Goal: Task Accomplishment & Management: Use online tool/utility

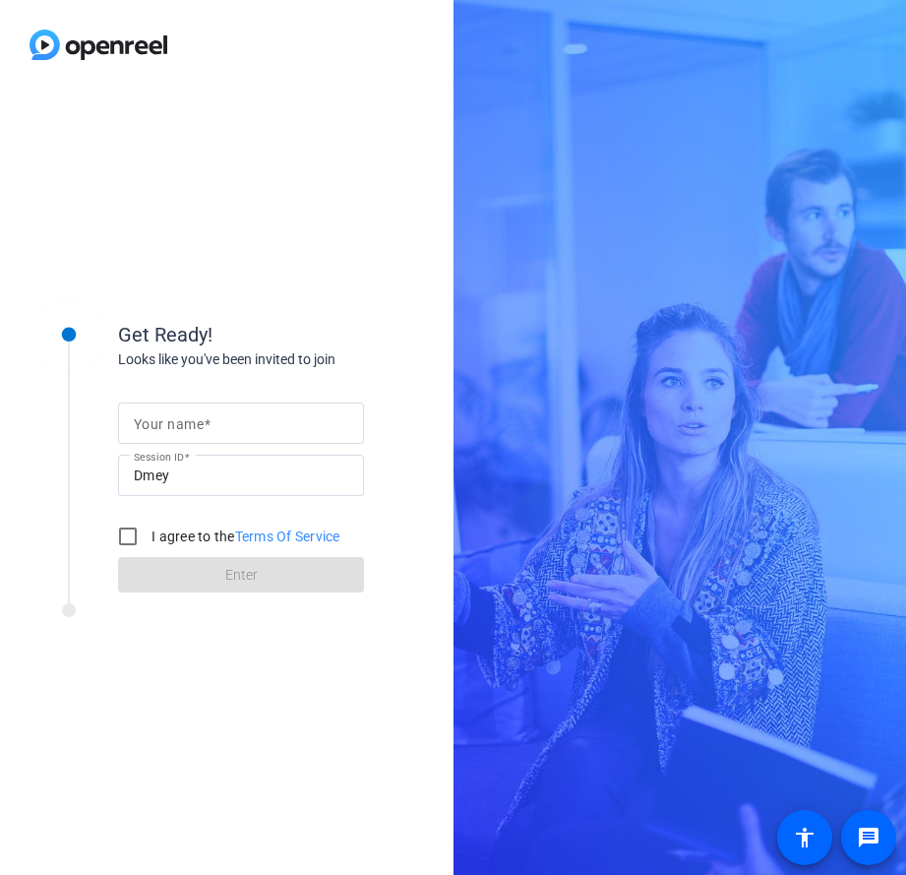
drag, startPoint x: 157, startPoint y: 425, endPoint x: 278, endPoint y: 407, distance: 122.3
click at [193, 427] on mat-label "Your name" at bounding box center [169, 424] width 70 height 16
click at [193, 427] on input "Your name" at bounding box center [241, 423] width 214 height 24
type input "[PERSON_NAME]"
click at [130, 536] on input "I agree to the Terms Of Service" at bounding box center [127, 536] width 39 height 39
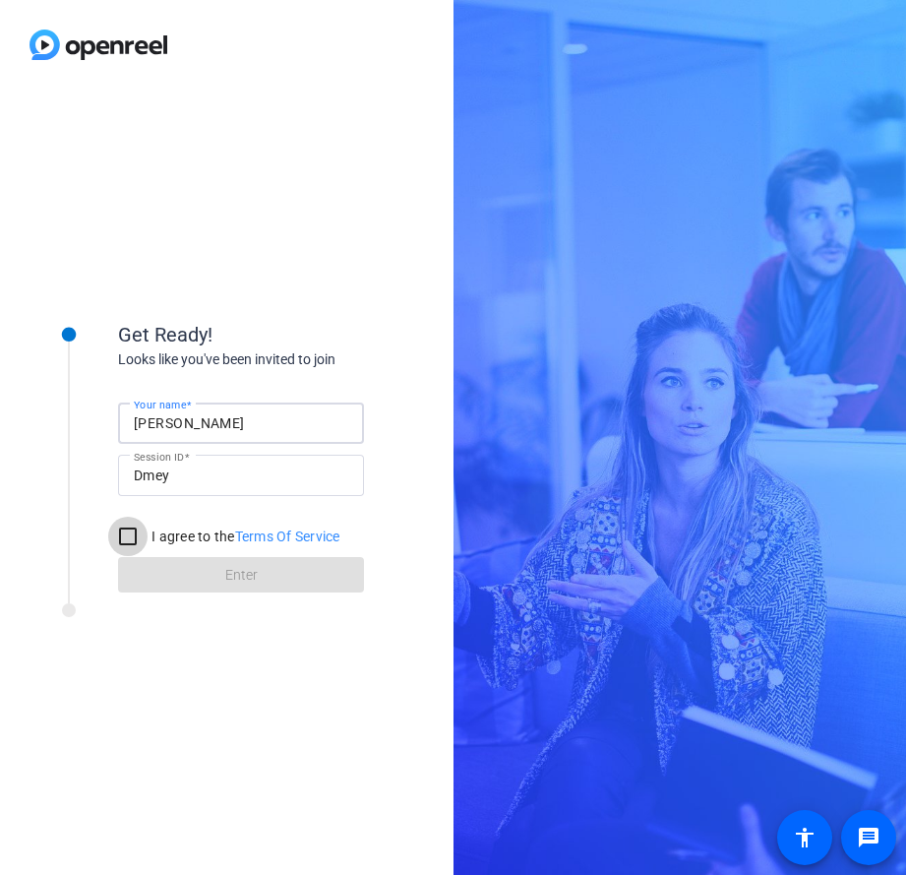
checkbox input "true"
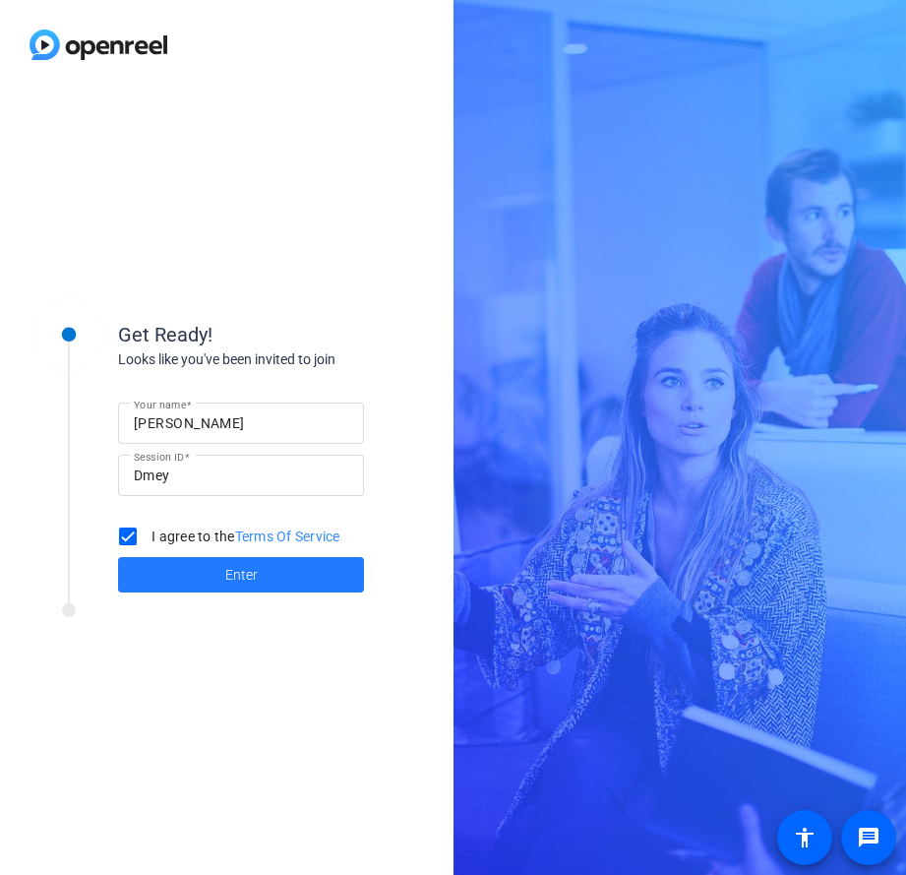
click at [199, 569] on span at bounding box center [241, 574] width 246 height 47
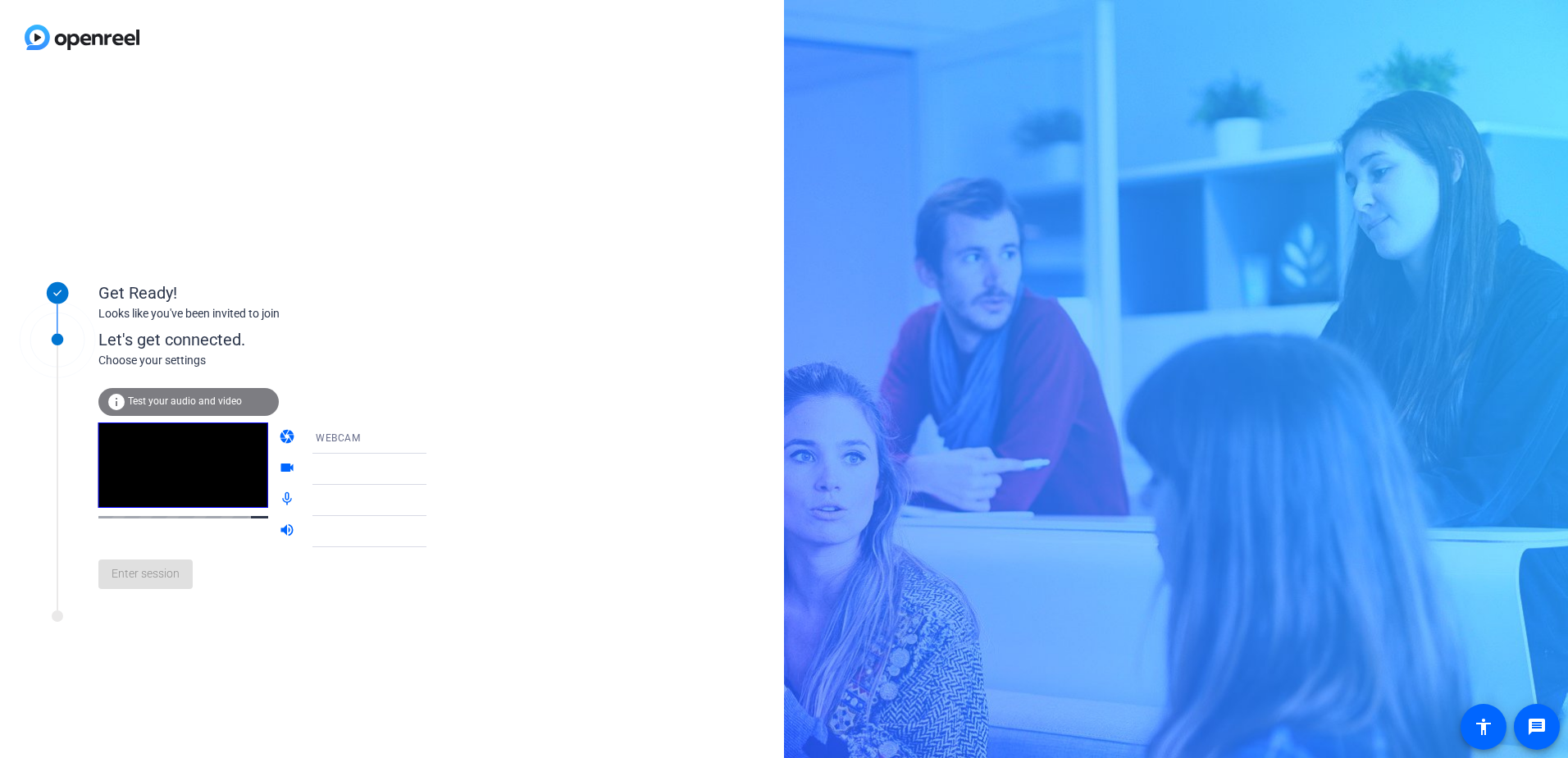
click at [433, 437] on icon at bounding box center [443, 439] width 20 height 20
click at [356, 468] on mat-option "WEBCAM" at bounding box center [356, 469] width 140 height 33
click at [356, 468] on div at bounding box center [377, 469] width 123 height 20
click at [438, 469] on icon at bounding box center [443, 469] width 8 height 4
click at [433, 499] on icon at bounding box center [443, 500] width 20 height 20
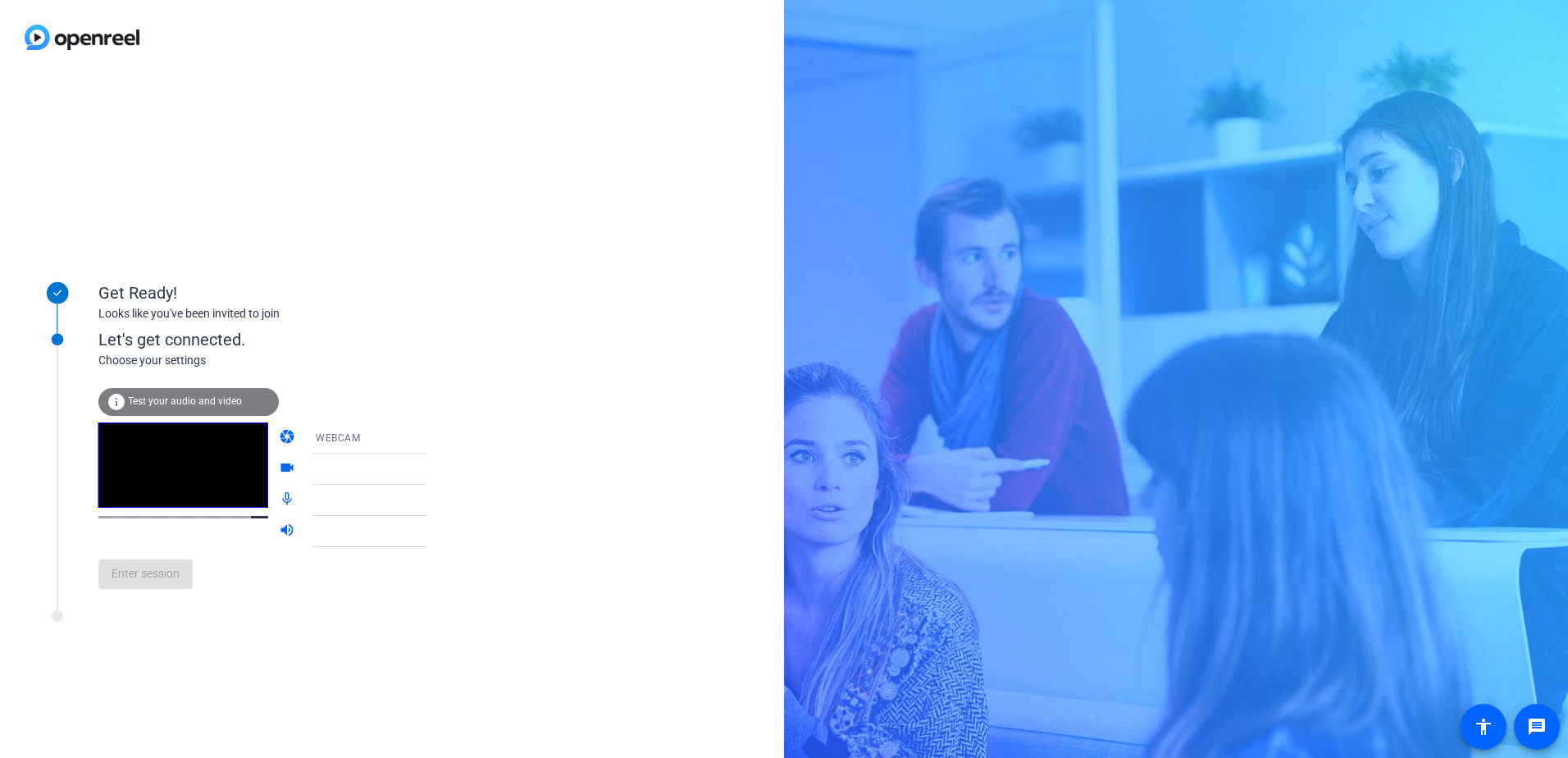
click at [438, 499] on icon at bounding box center [443, 500] width 8 height 4
click at [182, 404] on span "Test your audio and video" at bounding box center [184, 401] width 114 height 12
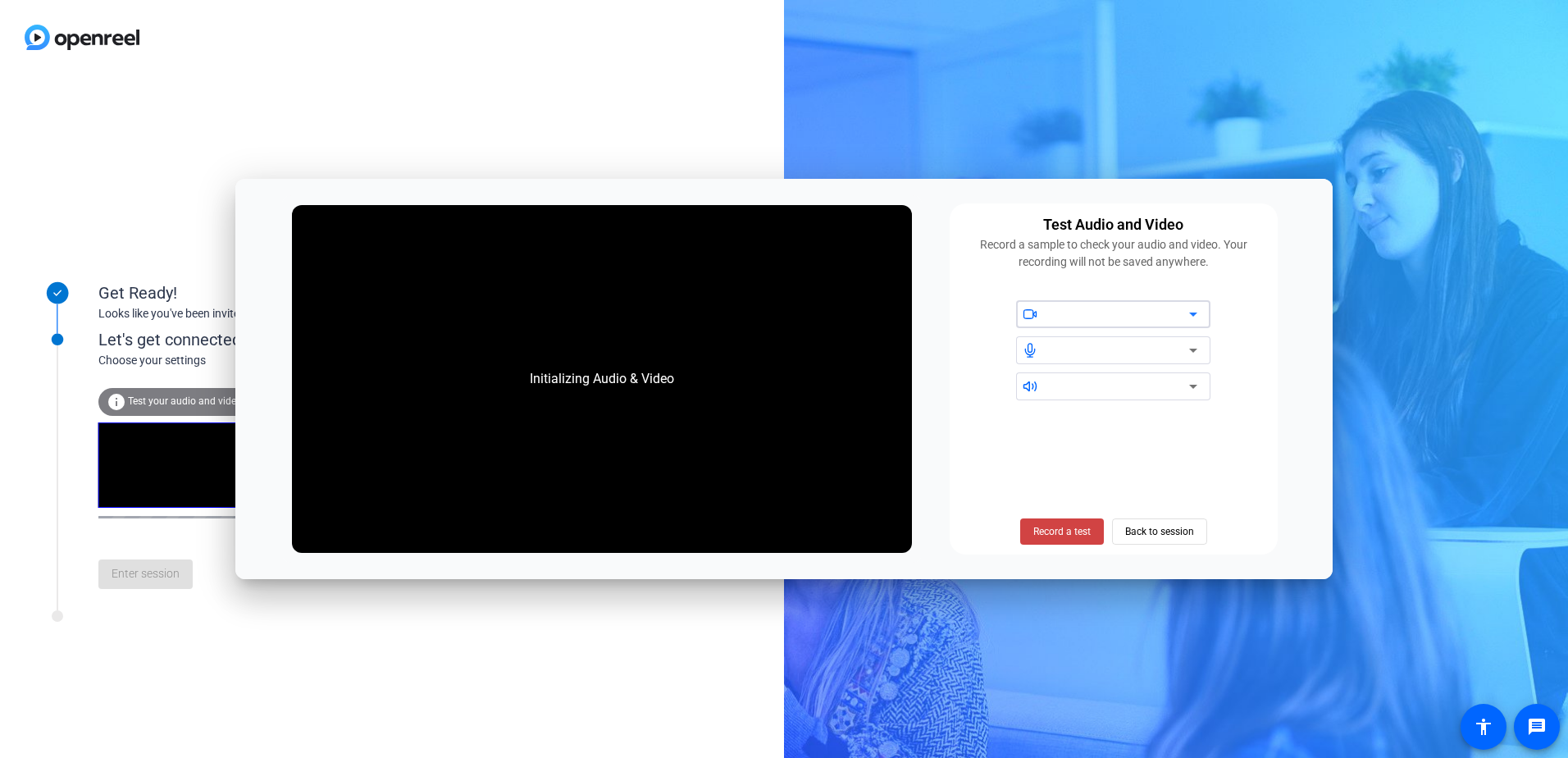
click at [754, 313] on icon at bounding box center [1194, 314] width 20 height 20
click at [754, 310] on icon at bounding box center [1194, 314] width 20 height 20
click at [754, 528] on span "Record a test" at bounding box center [1062, 532] width 58 height 15
click at [754, 530] on span "Stop Testing (6s)" at bounding box center [1062, 532] width 75 height 15
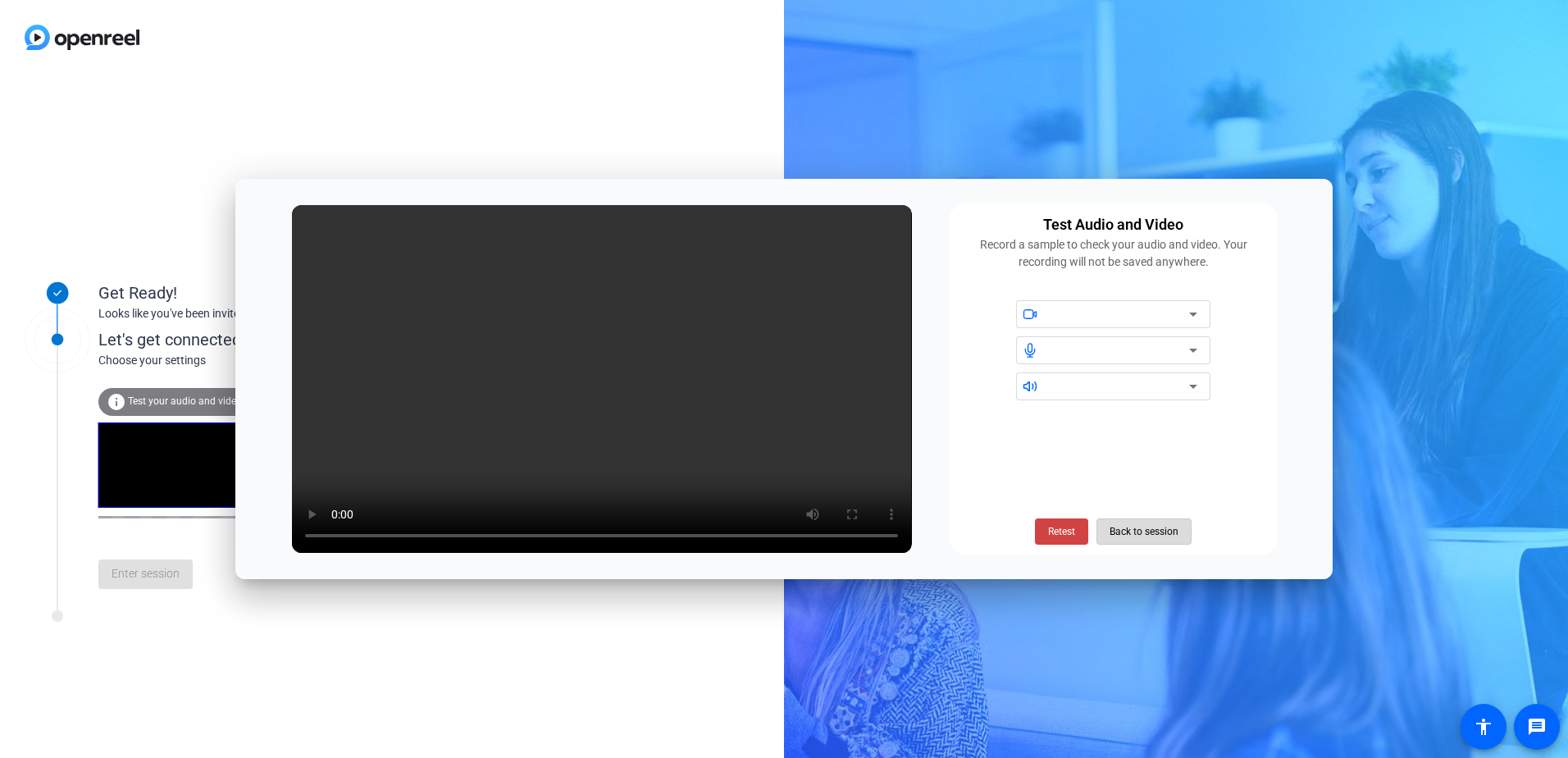
click at [754, 534] on span "Back to session" at bounding box center [1144, 531] width 69 height 31
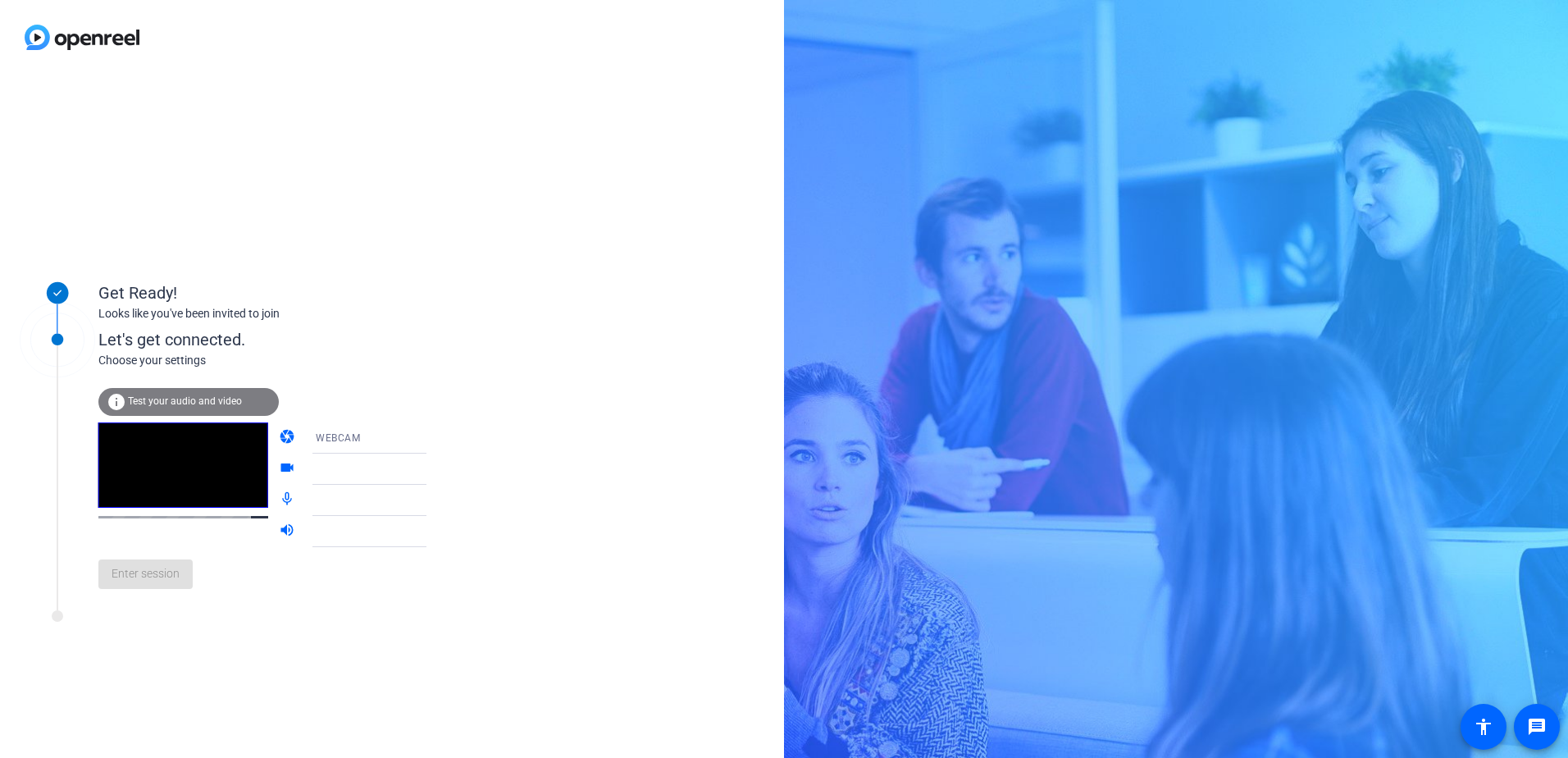
click at [185, 504] on video at bounding box center [183, 465] width 170 height 85
click at [138, 586] on div "Enter session" at bounding box center [279, 574] width 362 height 54
click at [176, 403] on span "Test your audio and video" at bounding box center [184, 401] width 114 height 12
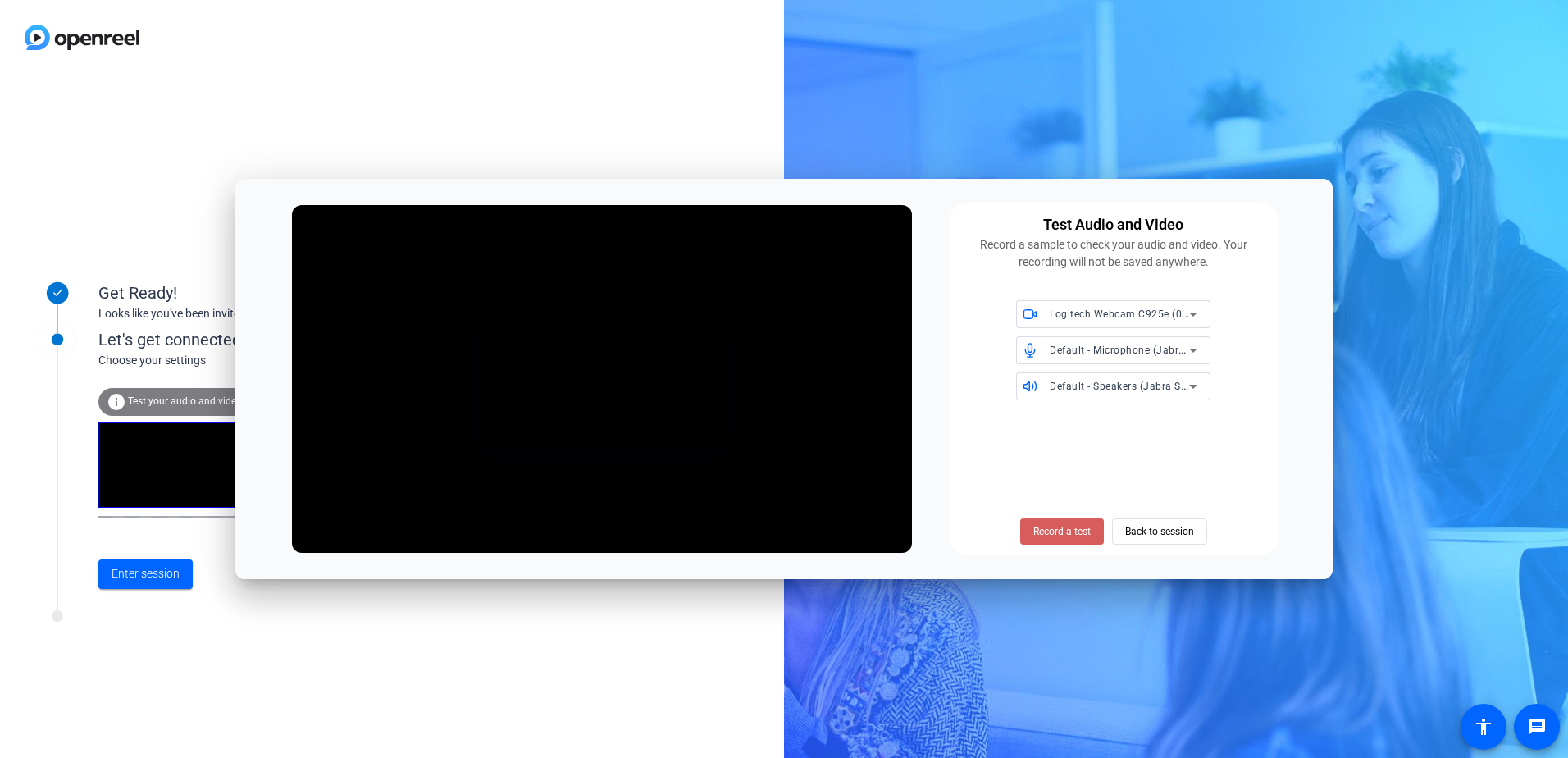
click at [754, 529] on span "Record a test" at bounding box center [1062, 532] width 58 height 15
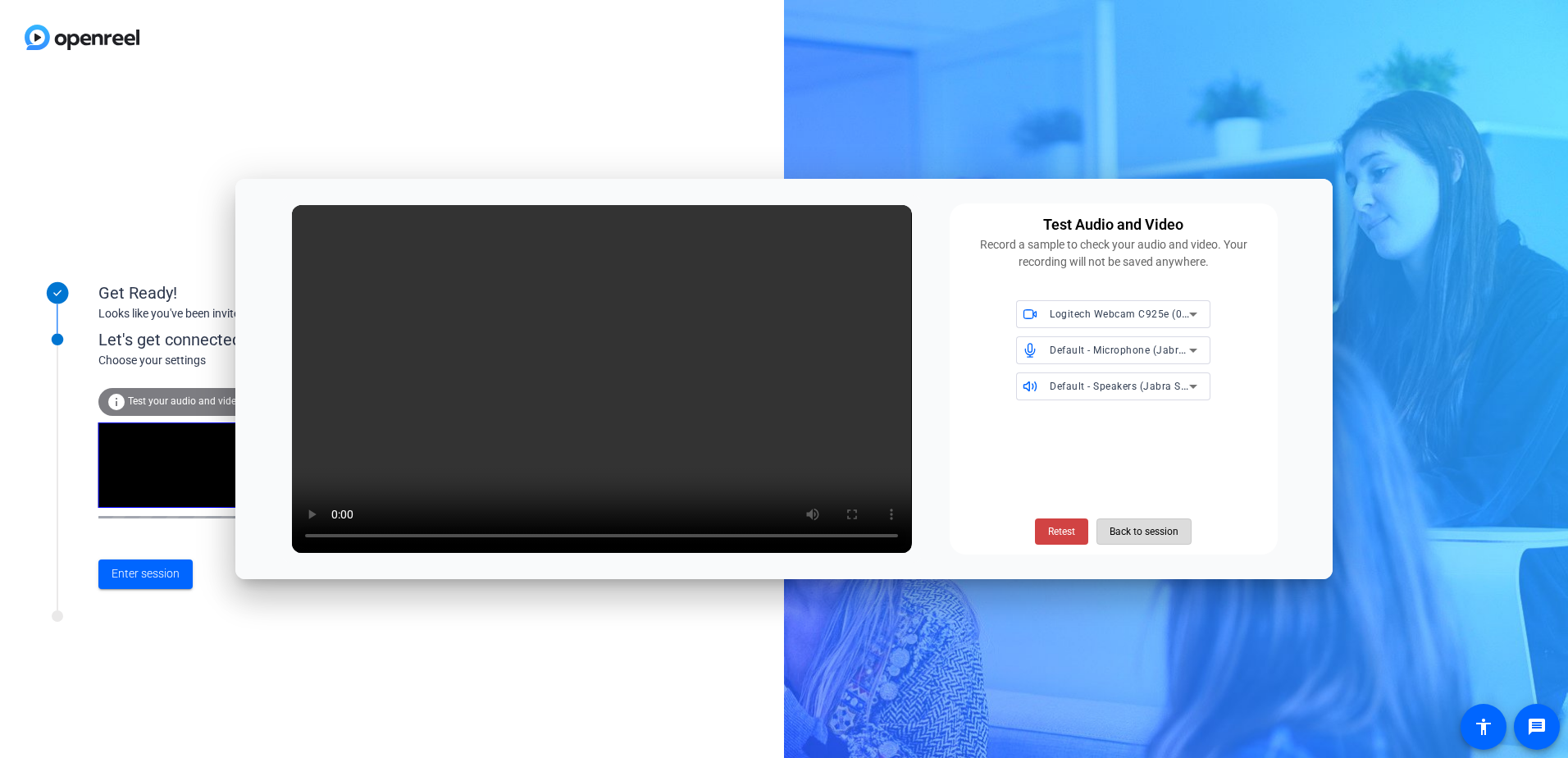
click at [754, 535] on span "Back to session" at bounding box center [1144, 531] width 69 height 31
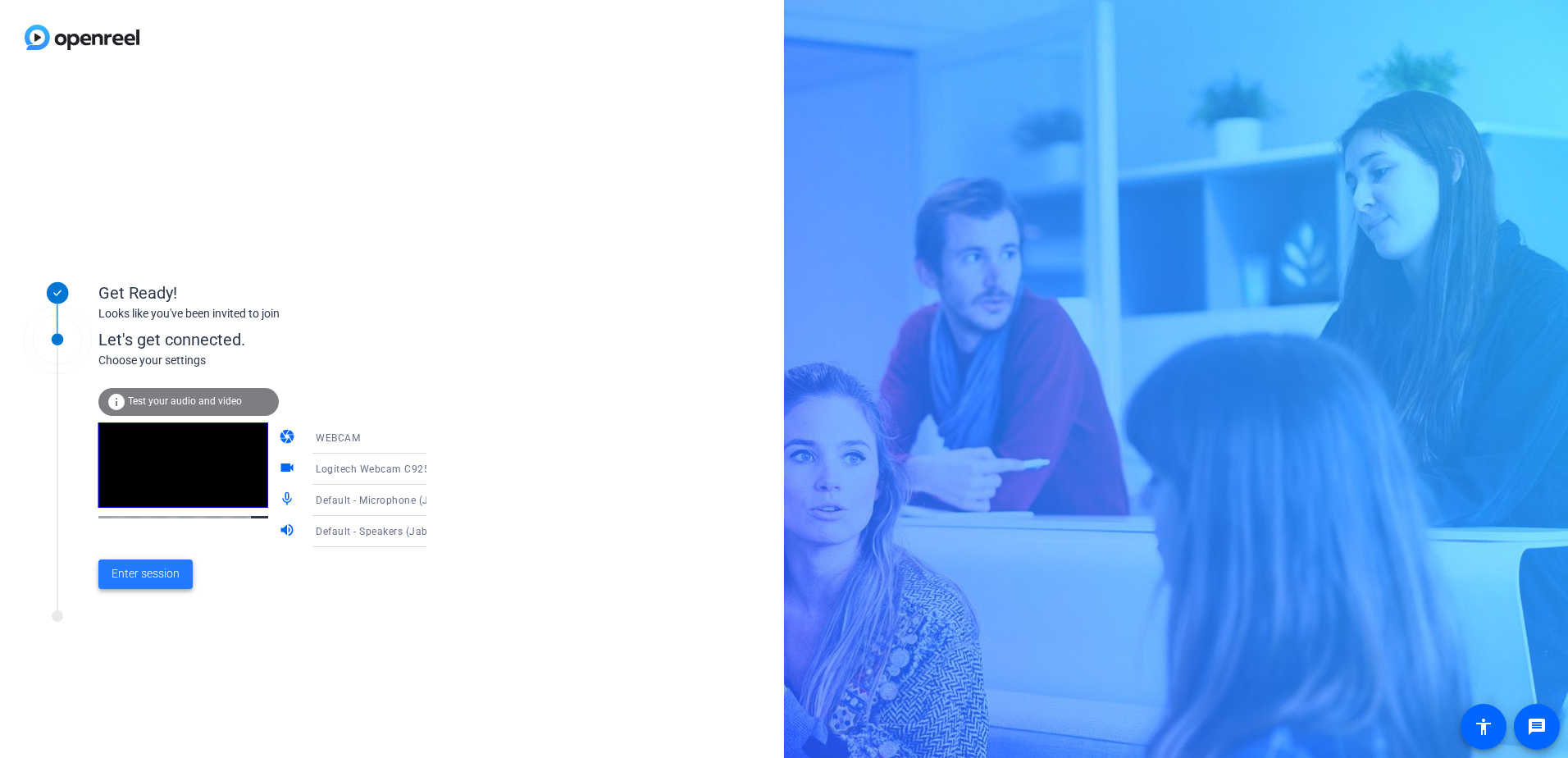
click at [137, 574] on span "Enter session" at bounding box center [146, 574] width 68 height 18
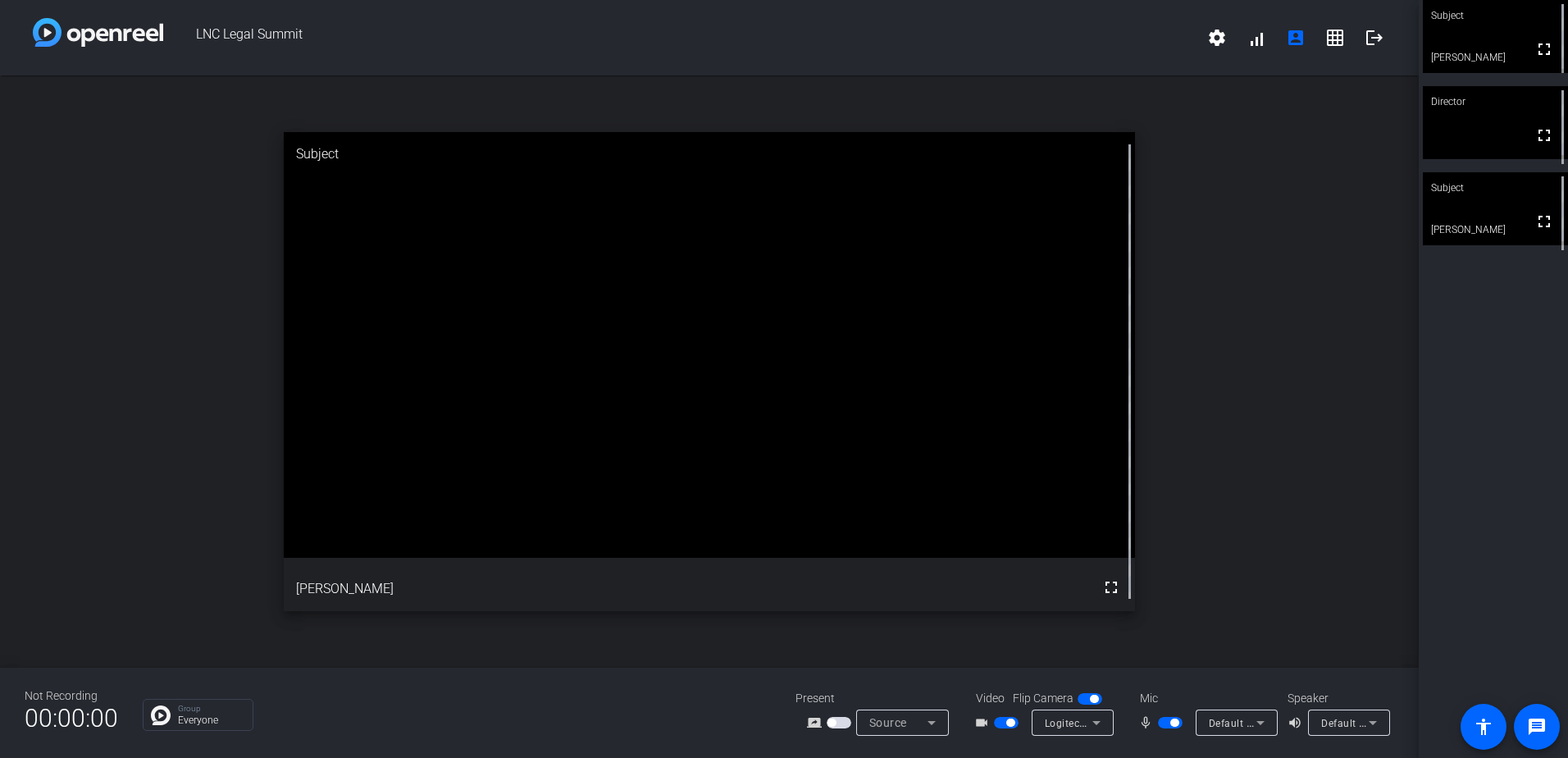
click at [161, 715] on img at bounding box center [161, 715] width 20 height 20
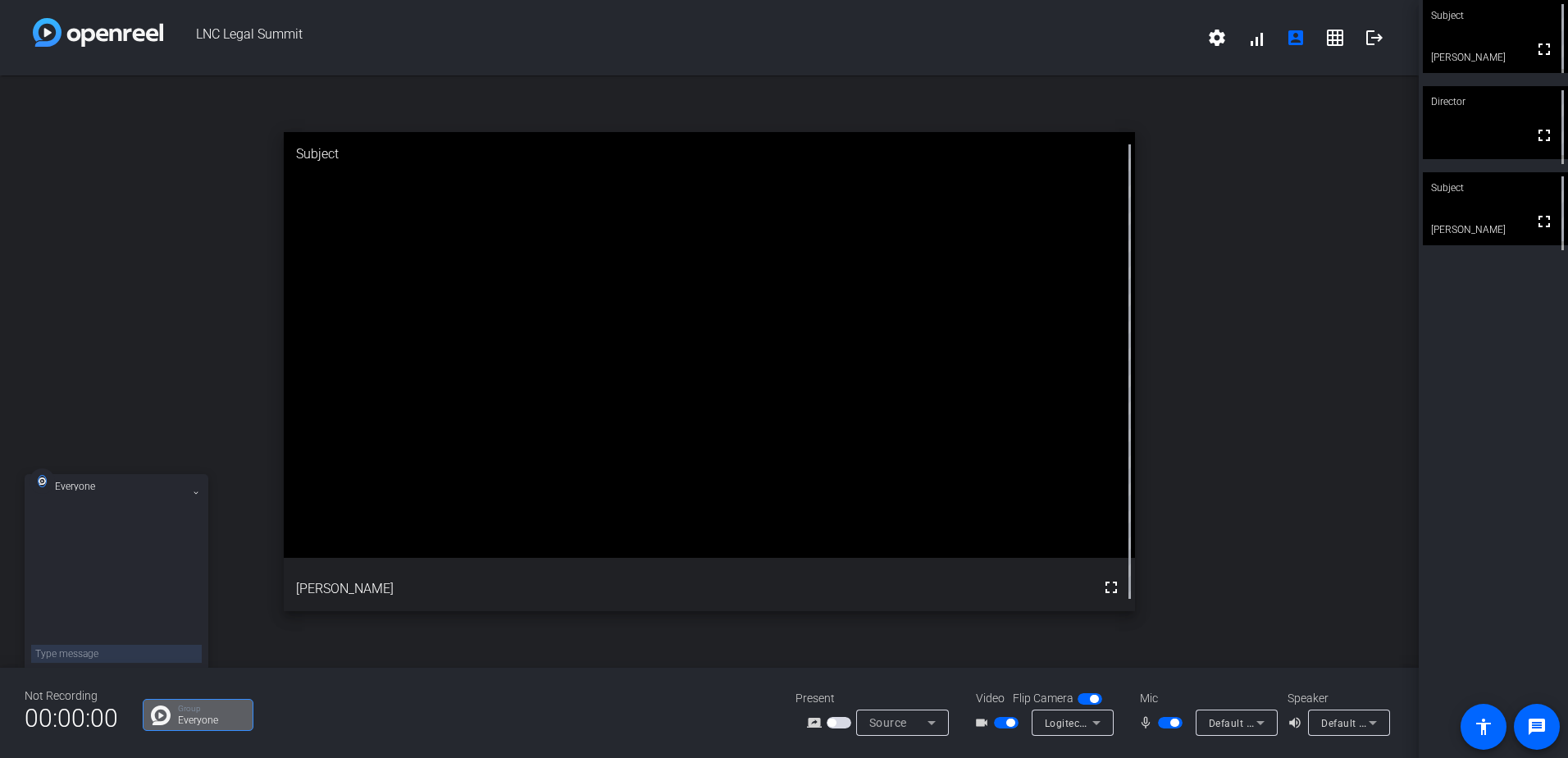
click at [199, 715] on p "Everyone" at bounding box center [212, 720] width 67 height 10
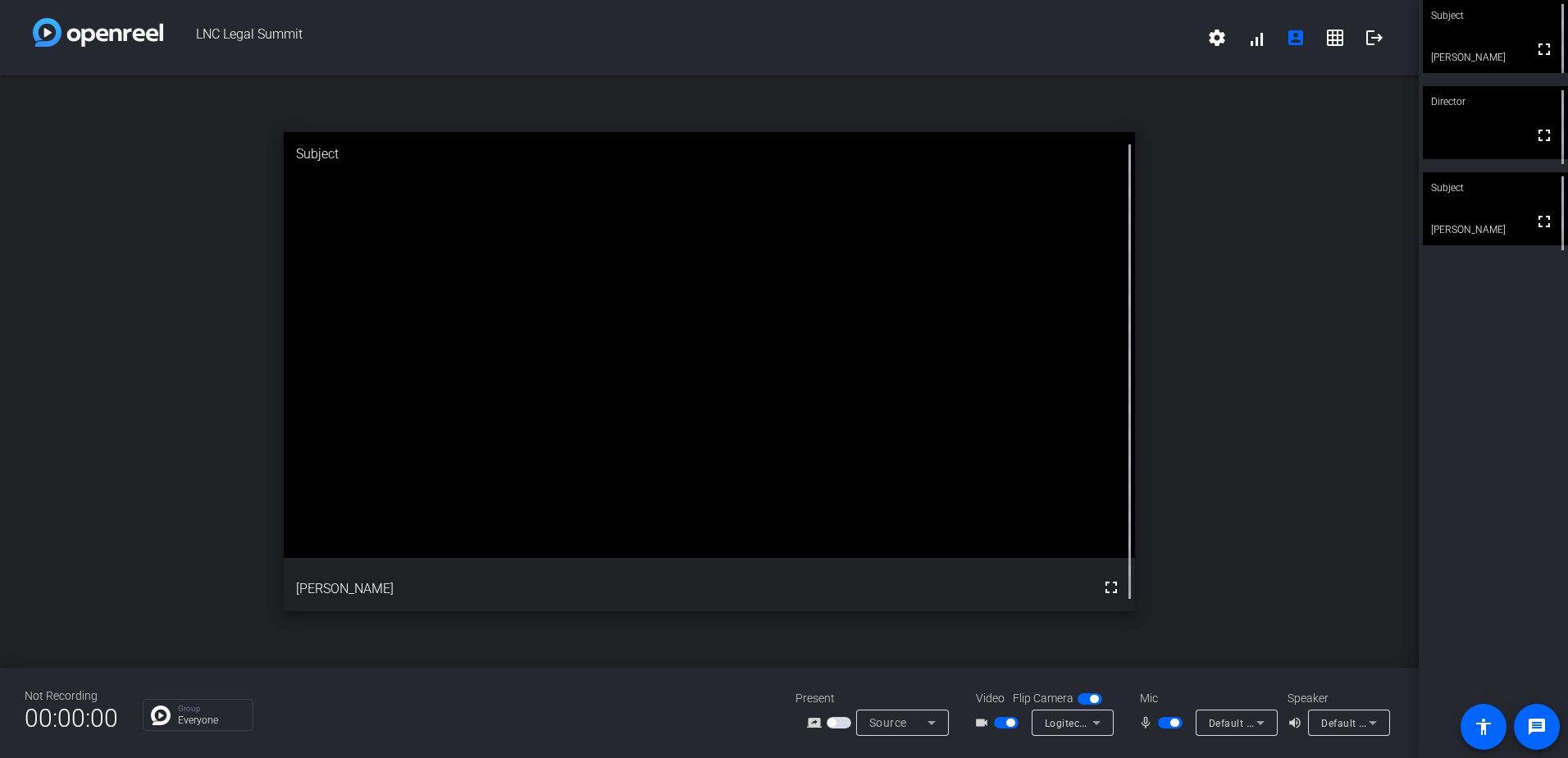
click at [754, 221] on video at bounding box center [1495, 209] width 145 height 73
drag, startPoint x: 1534, startPoint y: 231, endPoint x: 1538, endPoint y: 318, distance: 87.1
click at [754, 231] on mat-icon "fullscreen" at bounding box center [1544, 222] width 20 height 20
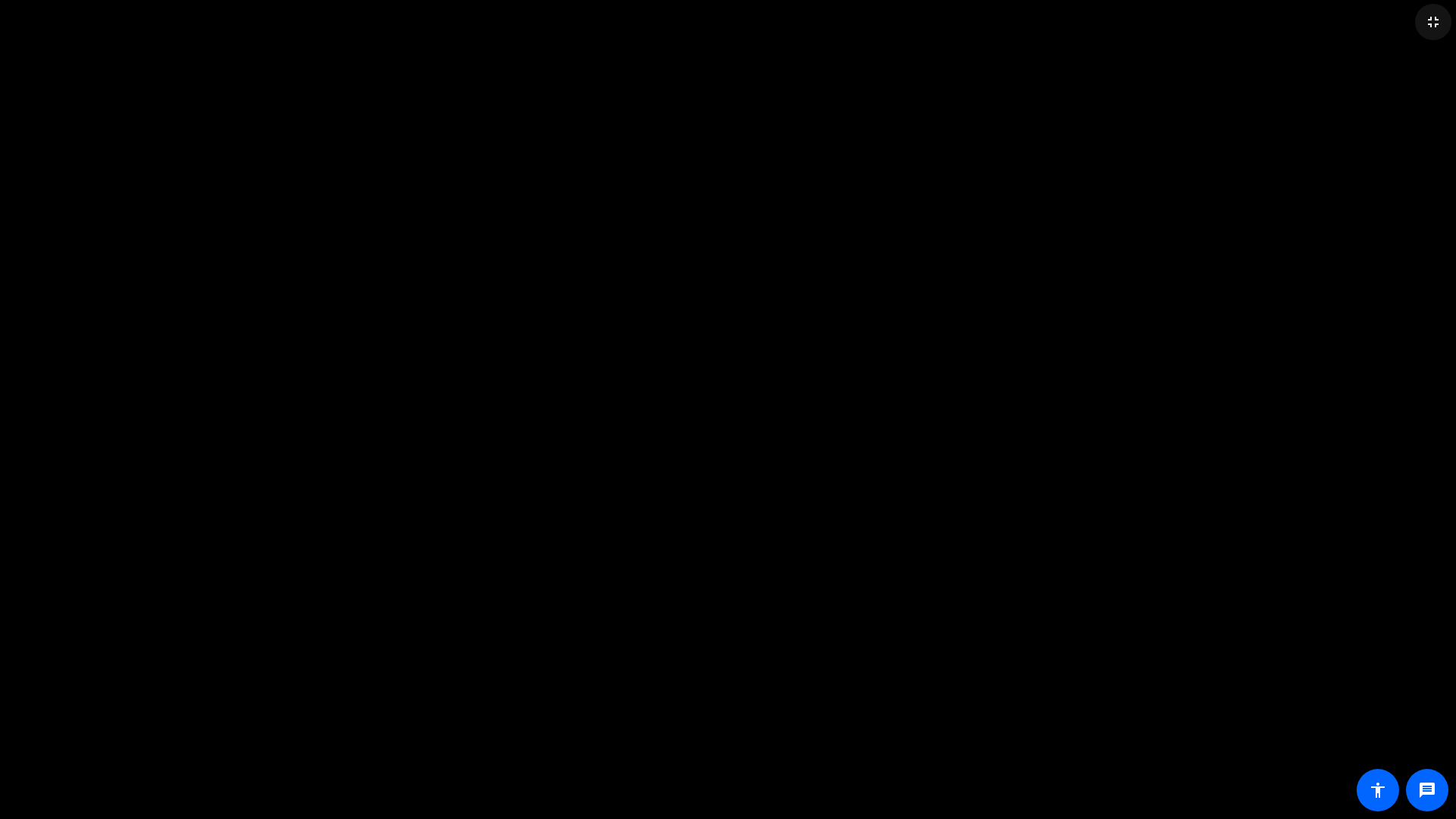
click at [698, 22] on mat-icon "fullscreen_exit" at bounding box center [1434, 22] width 18 height 18
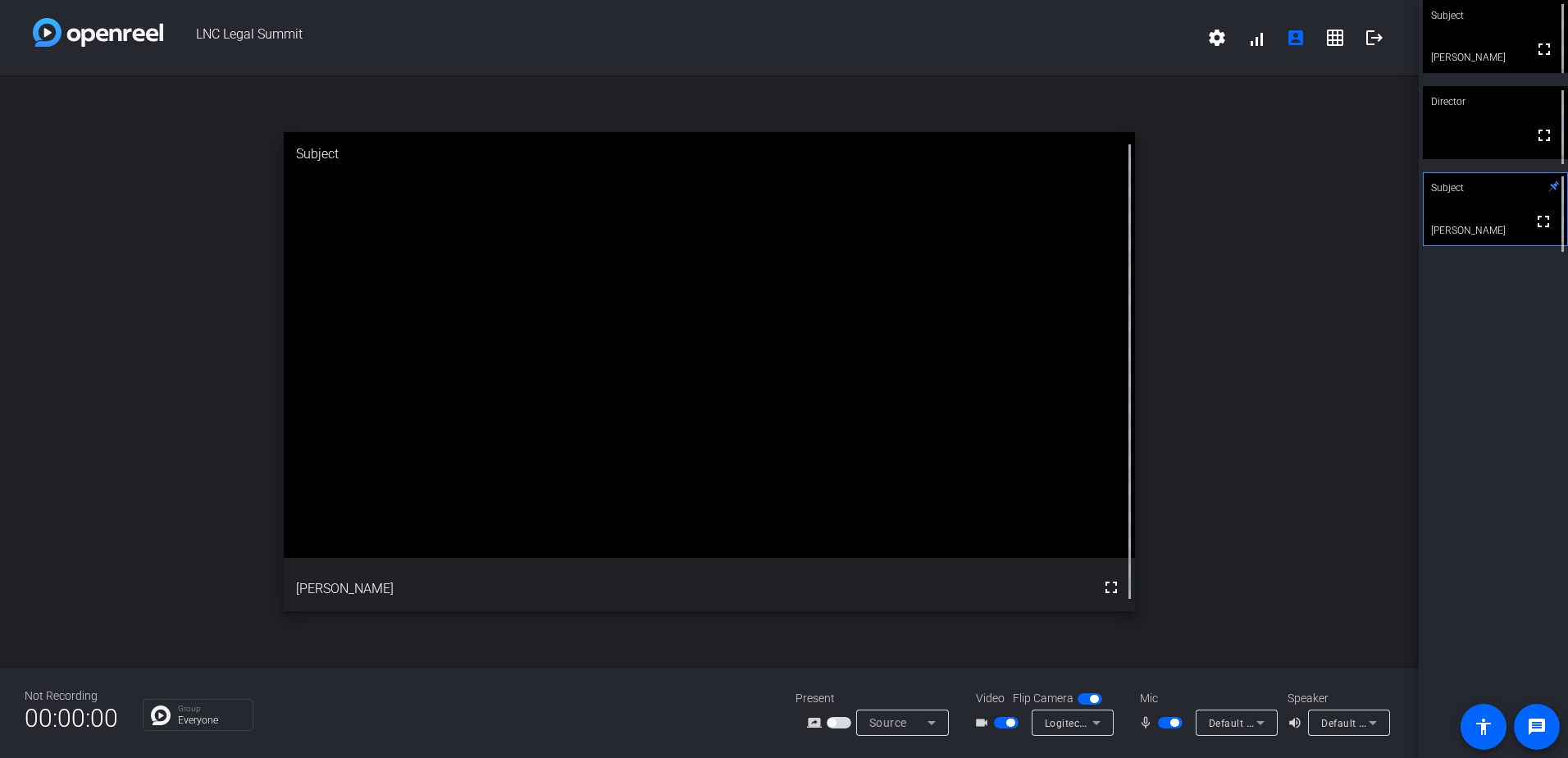
click at [754, 38] on video at bounding box center [1495, 37] width 145 height 73
click at [754, 121] on video at bounding box center [1495, 123] width 145 height 73
click at [754, 128] on video at bounding box center [1495, 123] width 143 height 73
click at [754, 203] on div "Subject" at bounding box center [1495, 188] width 145 height 31
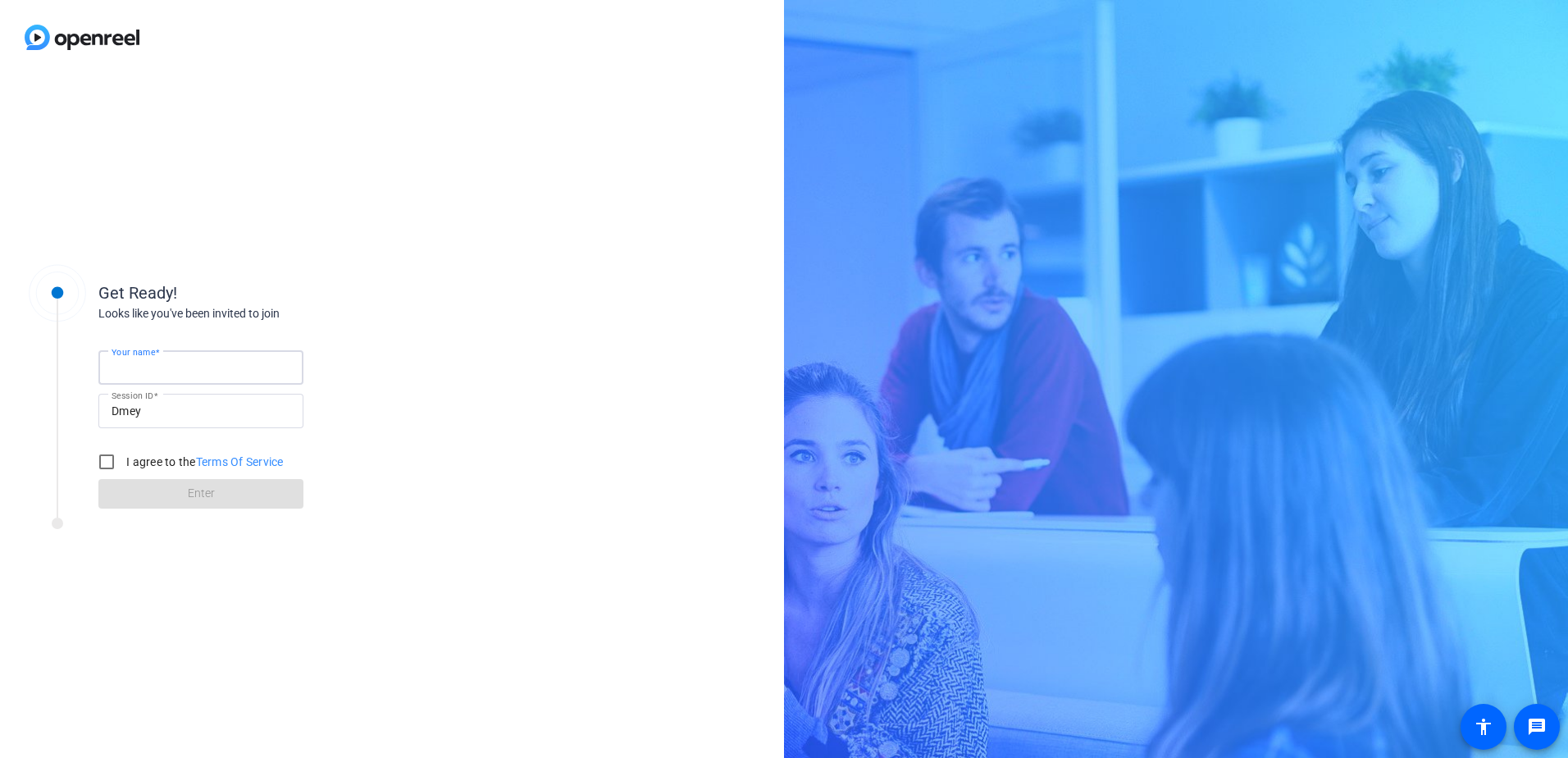
click at [199, 365] on input "Your name" at bounding box center [201, 368] width 178 height 20
type input "[PERSON_NAME]"
click at [107, 464] on input "I agree to the Terms Of Service" at bounding box center [106, 461] width 33 height 33
checkbox input "true"
click at [148, 491] on span at bounding box center [201, 494] width 205 height 39
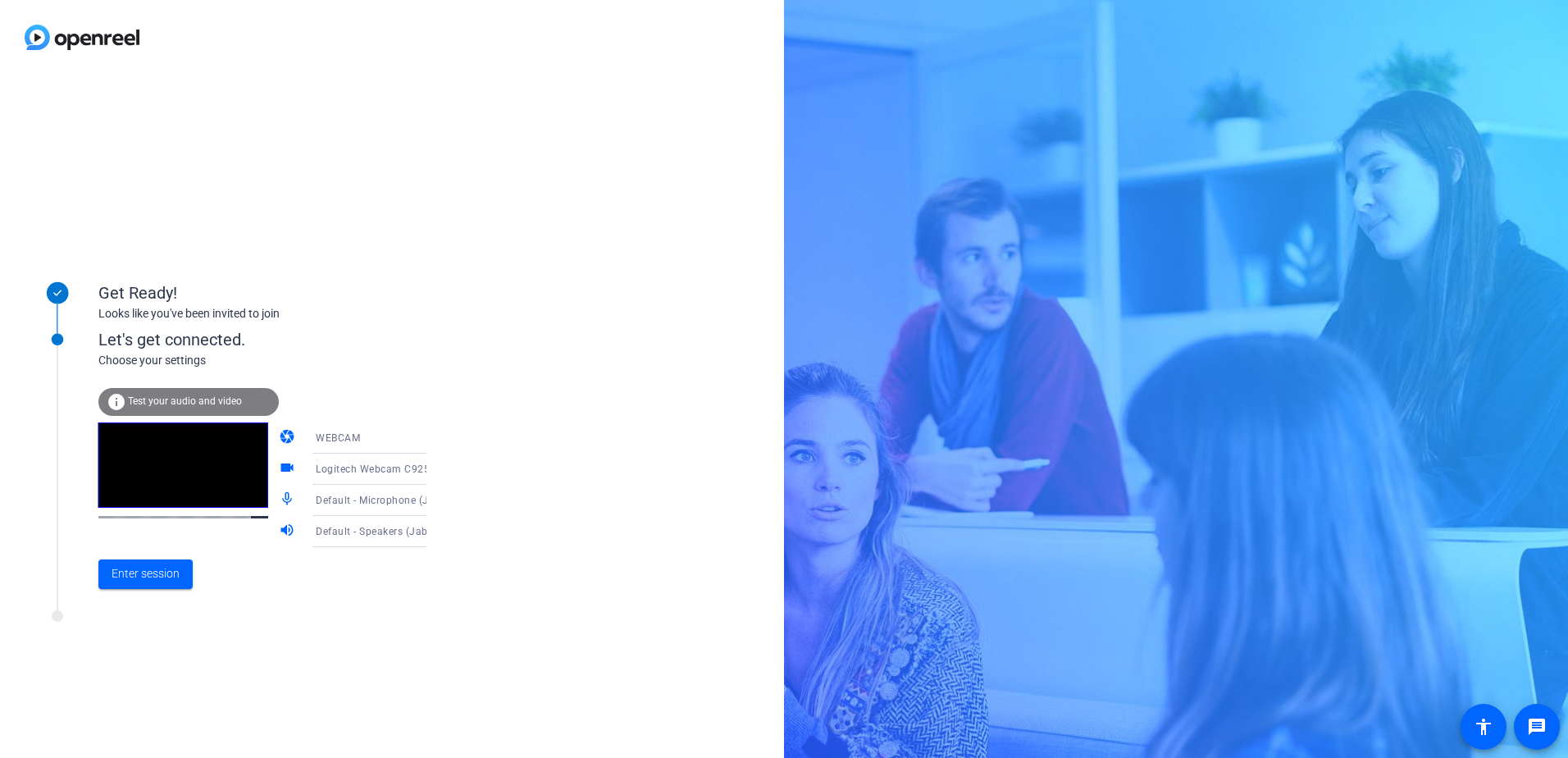
click at [181, 402] on span "Test your audio and video" at bounding box center [184, 401] width 114 height 12
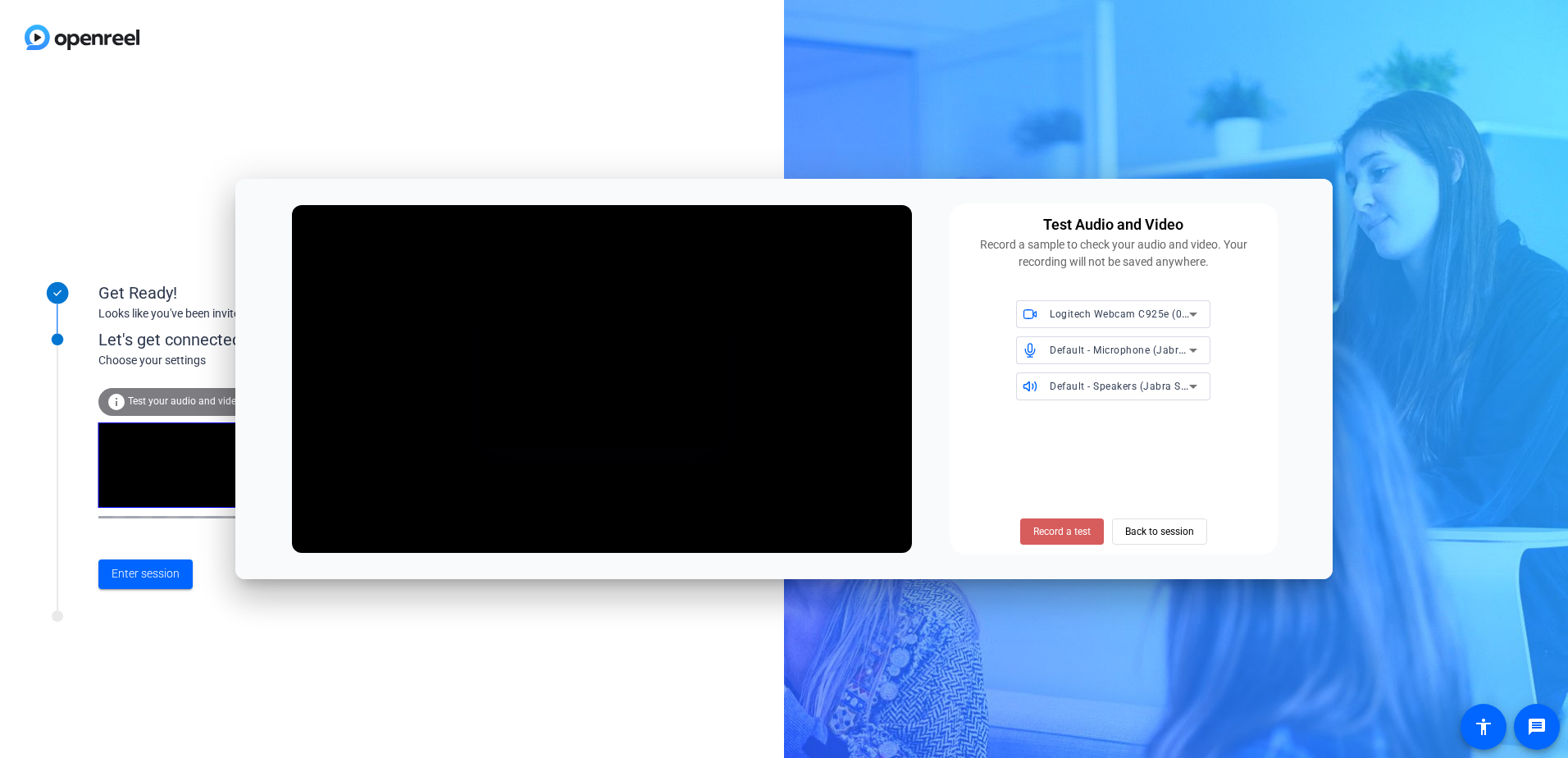
click at [1055, 530] on span "Record a test" at bounding box center [1062, 532] width 58 height 15
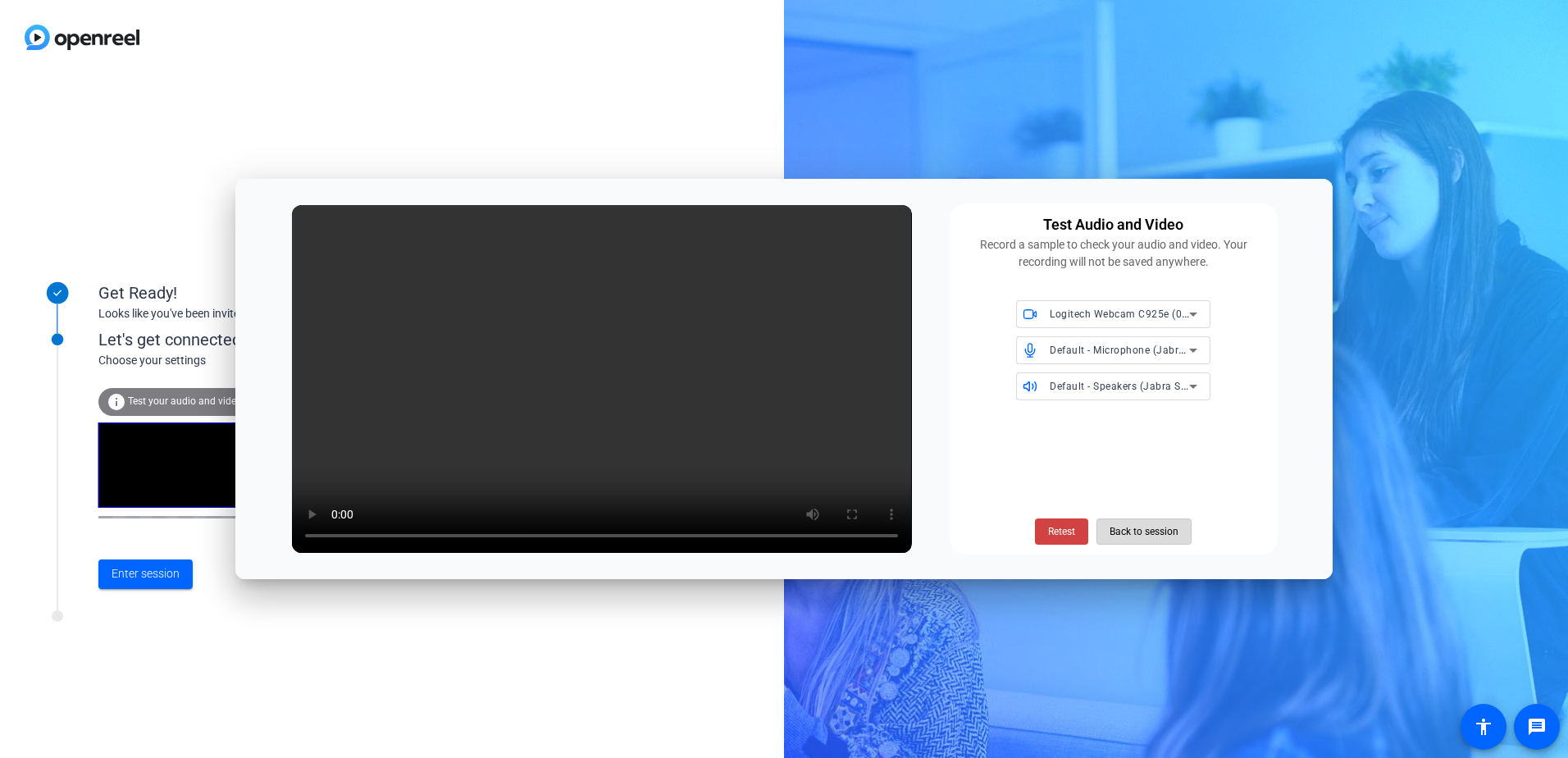
click at [1138, 530] on span "Back to session" at bounding box center [1144, 531] width 69 height 31
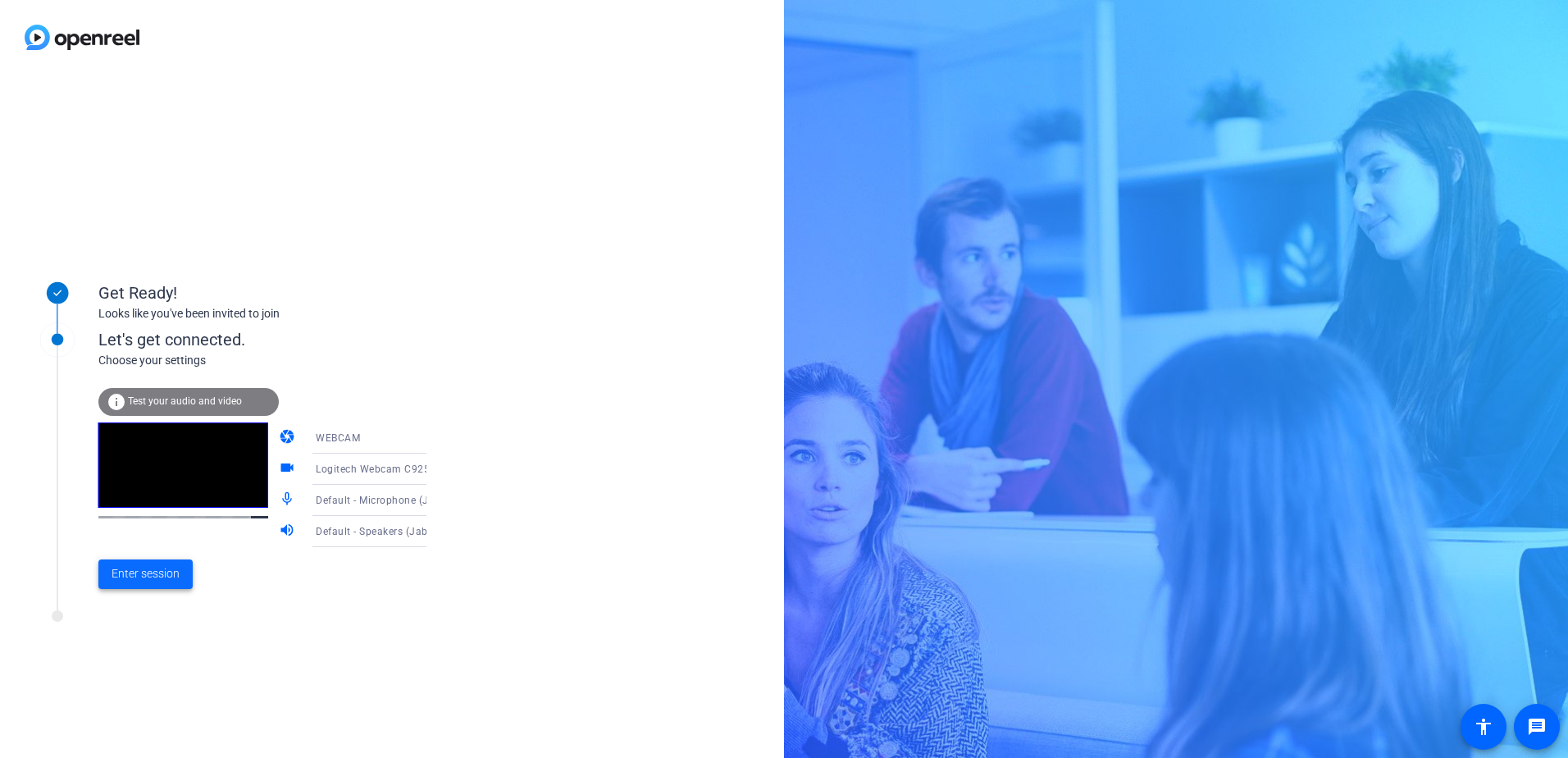
click at [143, 573] on span "Enter session" at bounding box center [146, 574] width 68 height 18
